Goal: Use online tool/utility: Utilize a website feature to perform a specific function

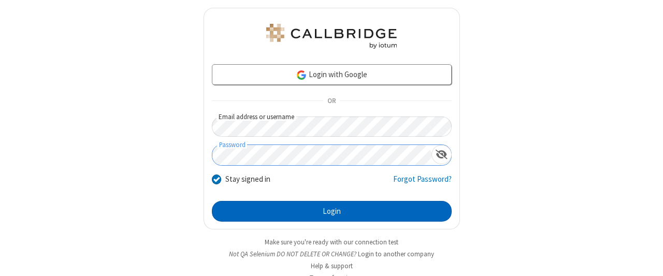
click at [327, 210] on button "Login" at bounding box center [332, 211] width 240 height 21
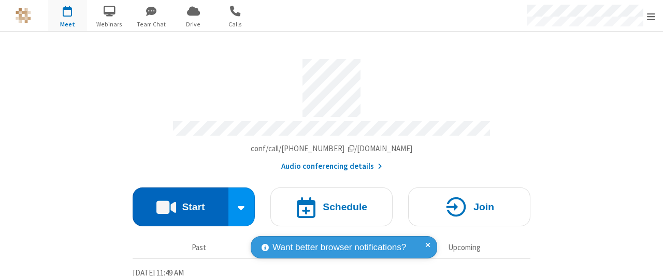
click at [177, 203] on button "Start" at bounding box center [181, 207] width 96 height 39
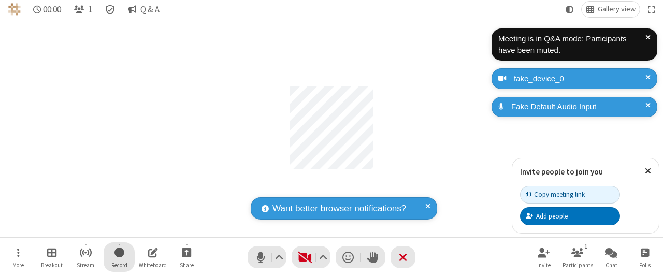
click at [119, 257] on span "Start recording" at bounding box center [119, 252] width 10 height 13
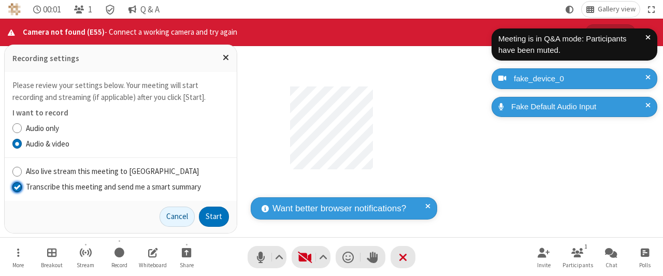
click at [17, 188] on input "Transcribe this meeting and send me a smart summary" at bounding box center [17, 186] width 10 height 11
click at [214, 217] on button "Start" at bounding box center [214, 217] width 30 height 21
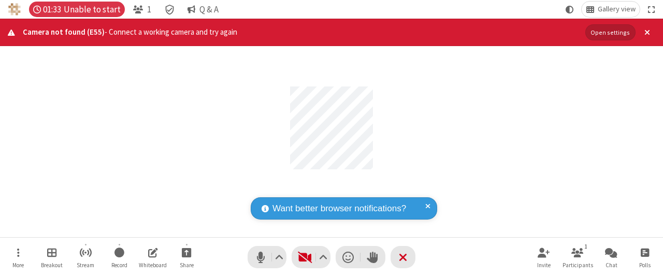
click at [152, 147] on div "Participant" at bounding box center [331, 128] width 663 height 219
click at [610, 37] on button "Open settings" at bounding box center [610, 32] width 50 height 16
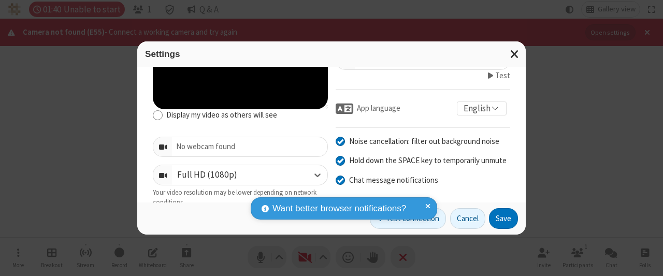
scroll to position [138, 0]
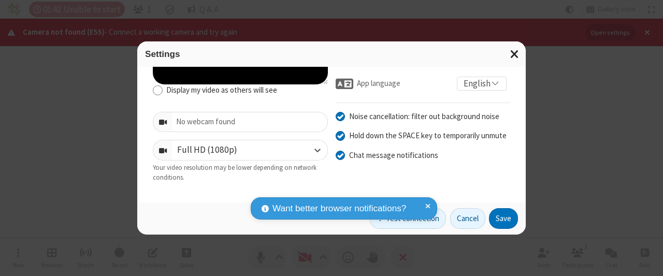
click at [508, 55] on button "Close modal" at bounding box center [515, 53] width 22 height 25
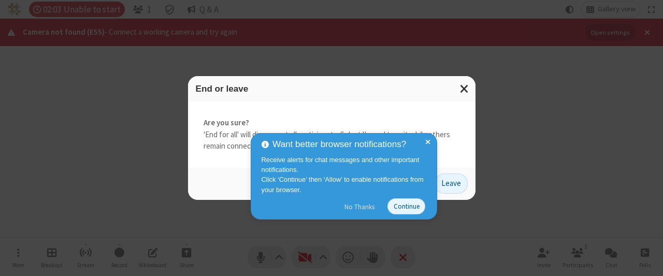
click at [361, 207] on button "No Thanks" at bounding box center [359, 206] width 41 height 17
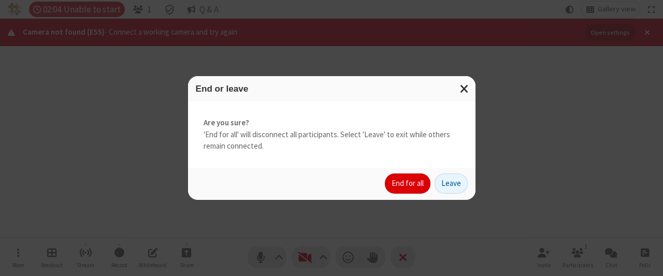
click at [409, 183] on button "End for all" at bounding box center [408, 184] width 46 height 21
